Goal: Find specific page/section: Find specific page/section

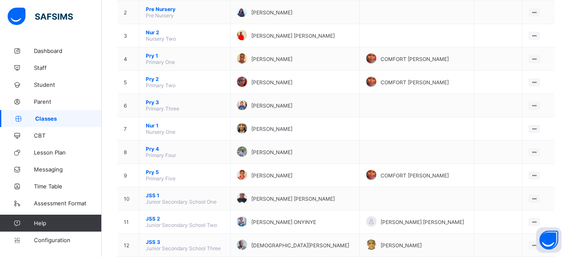
scroll to position [153, 0]
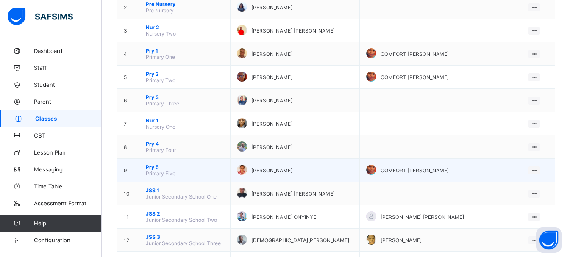
click at [152, 167] on span "Pry 5" at bounding box center [185, 167] width 78 height 6
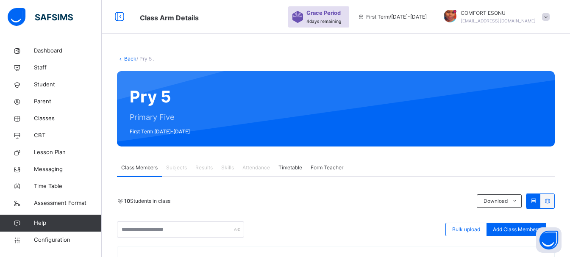
scroll to position [153, 0]
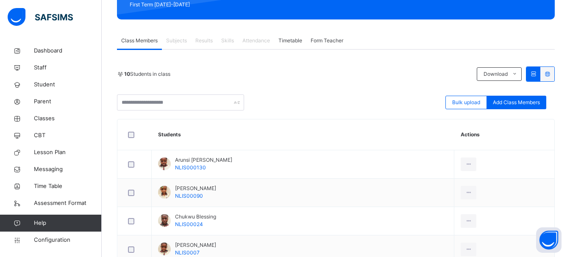
click at [253, 44] on span "Attendance" at bounding box center [256, 41] width 28 height 8
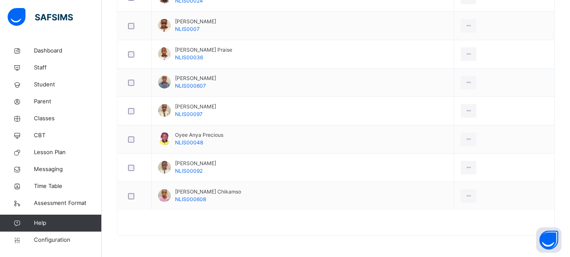
scroll to position [151, 0]
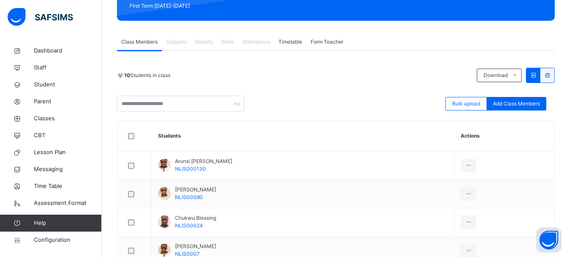
click at [255, 46] on div "Attendance" at bounding box center [256, 41] width 36 height 17
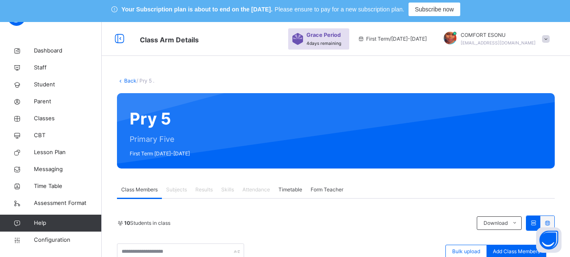
scroll to position [0, 0]
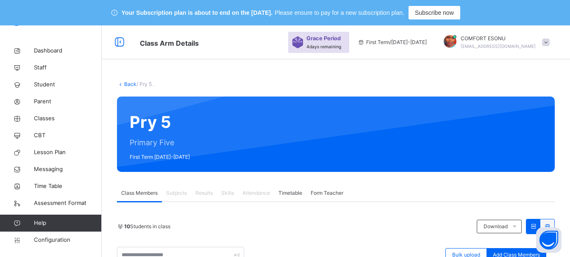
click at [251, 193] on span "Attendance" at bounding box center [256, 193] width 28 height 8
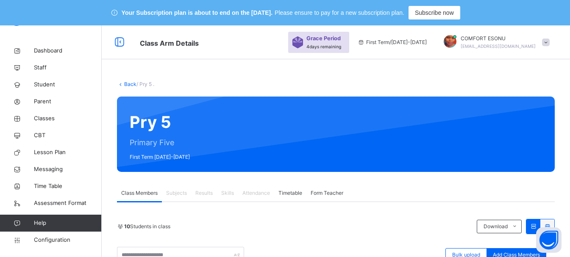
click at [127, 84] on link "Back" at bounding box center [130, 84] width 12 height 6
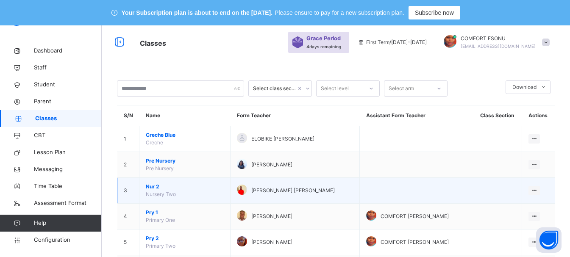
click at [409, 198] on td at bounding box center [417, 191] width 114 height 26
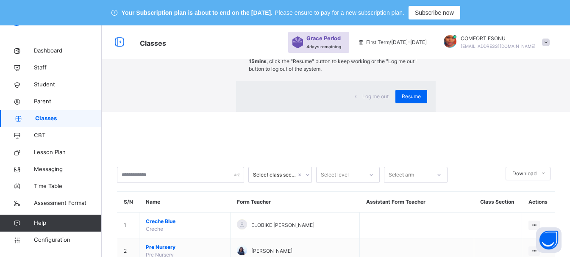
scroll to position [225, 0]
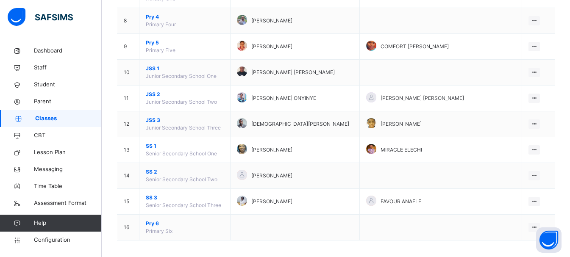
scroll to position [304, 0]
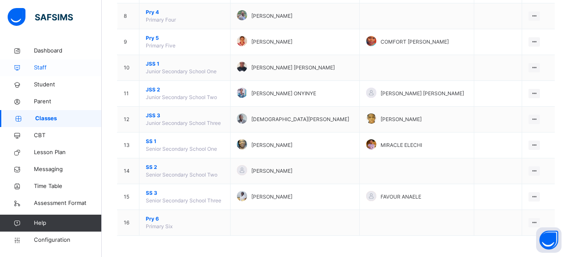
click at [39, 66] on span "Staff" at bounding box center [68, 68] width 68 height 8
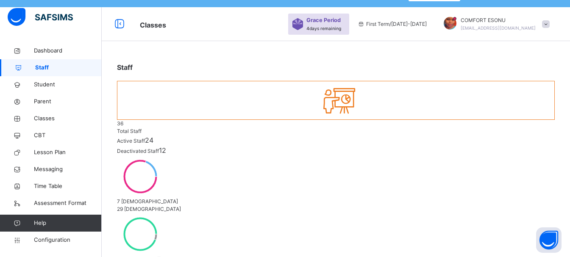
scroll to position [25, 0]
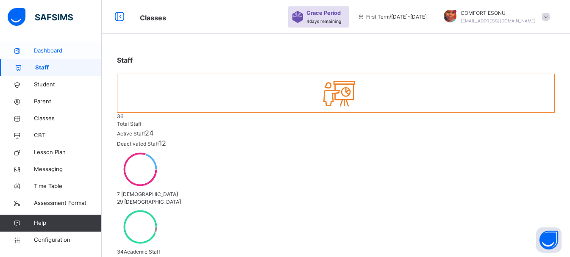
click at [53, 47] on span "Dashboard" at bounding box center [68, 51] width 68 height 8
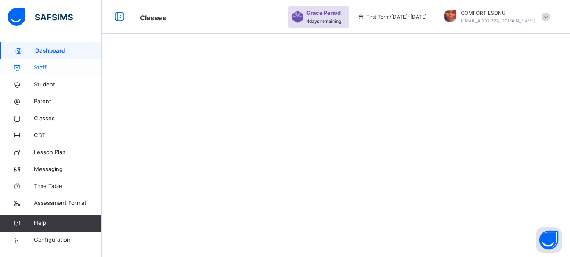
click at [46, 67] on span "Staff" at bounding box center [68, 68] width 68 height 8
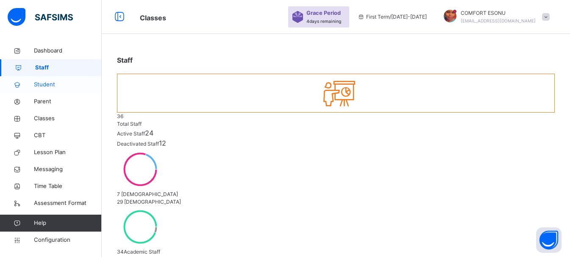
click at [33, 77] on link "Student" at bounding box center [51, 84] width 102 height 17
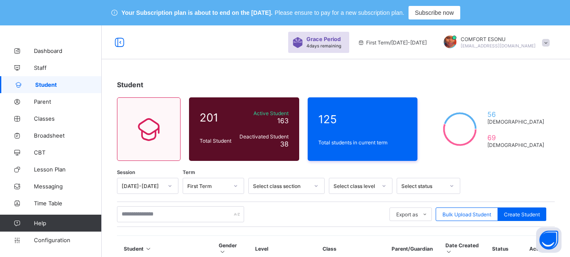
click at [0, 0] on div "× Idle Mode Due to inactivity you would be logged out to the system in the next…" at bounding box center [0, 0] width 0 height 0
